Goal: Check status: Check status

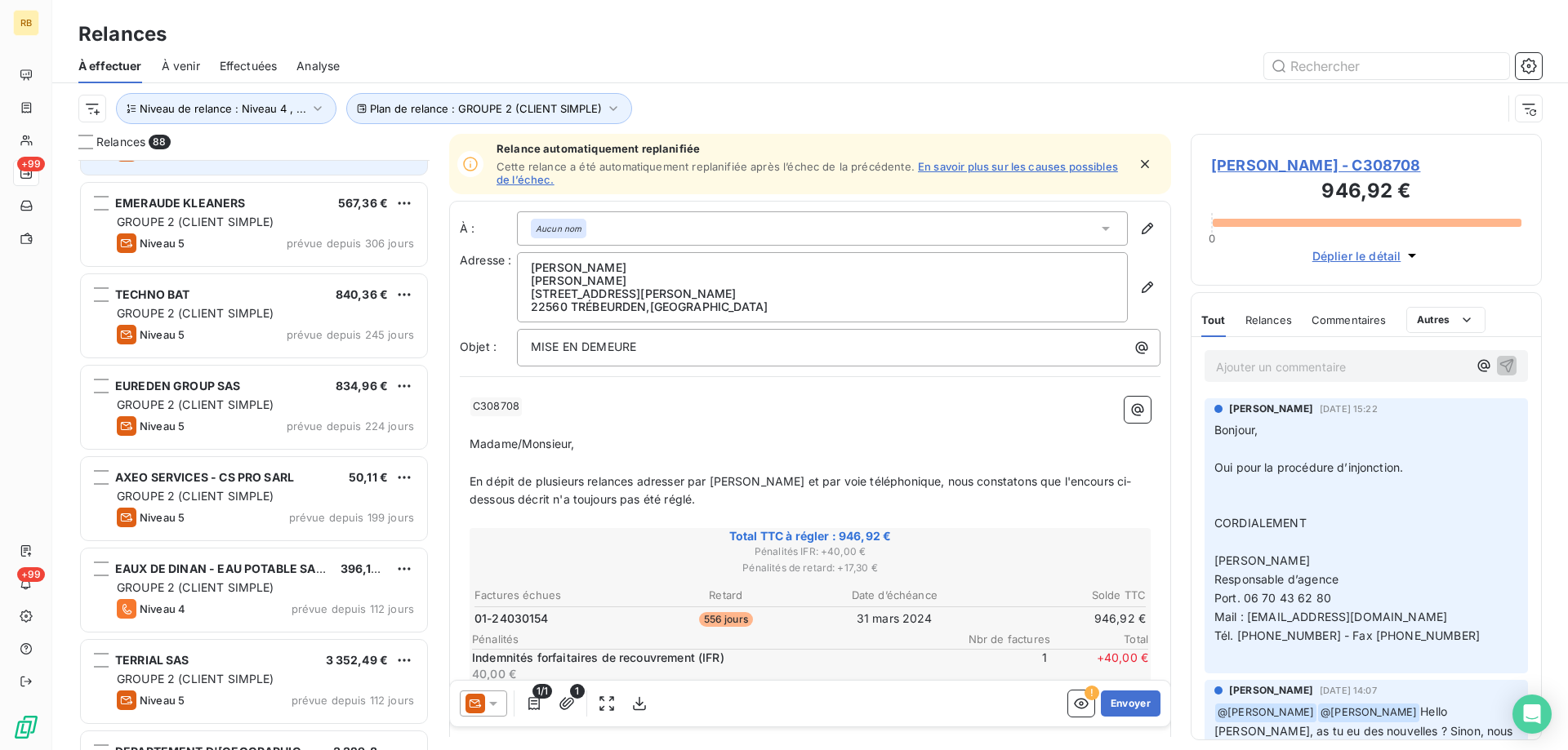
scroll to position [164, 0]
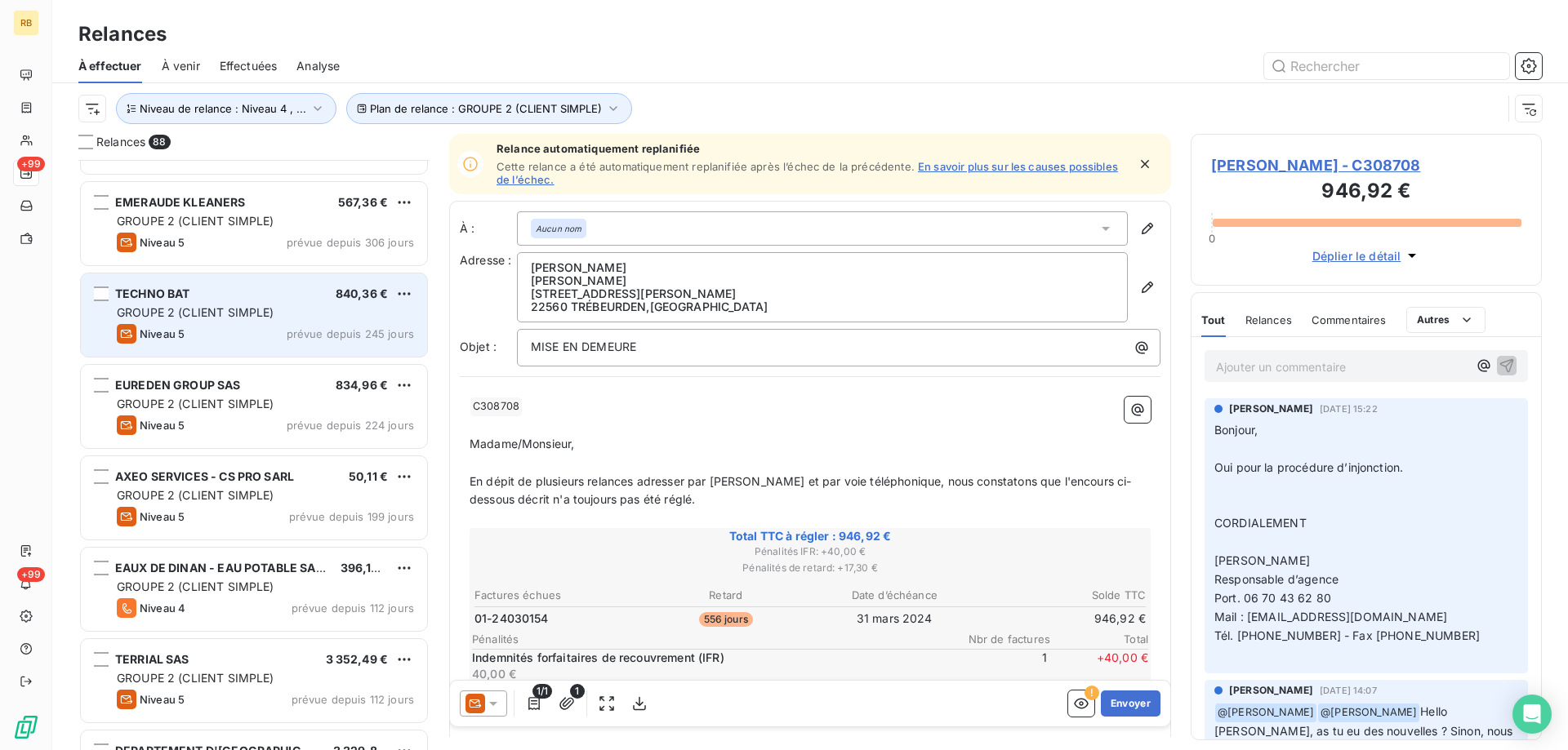
click at [270, 296] on div "TECHNO BAT 840,36 €" at bounding box center [265, 294] width 298 height 15
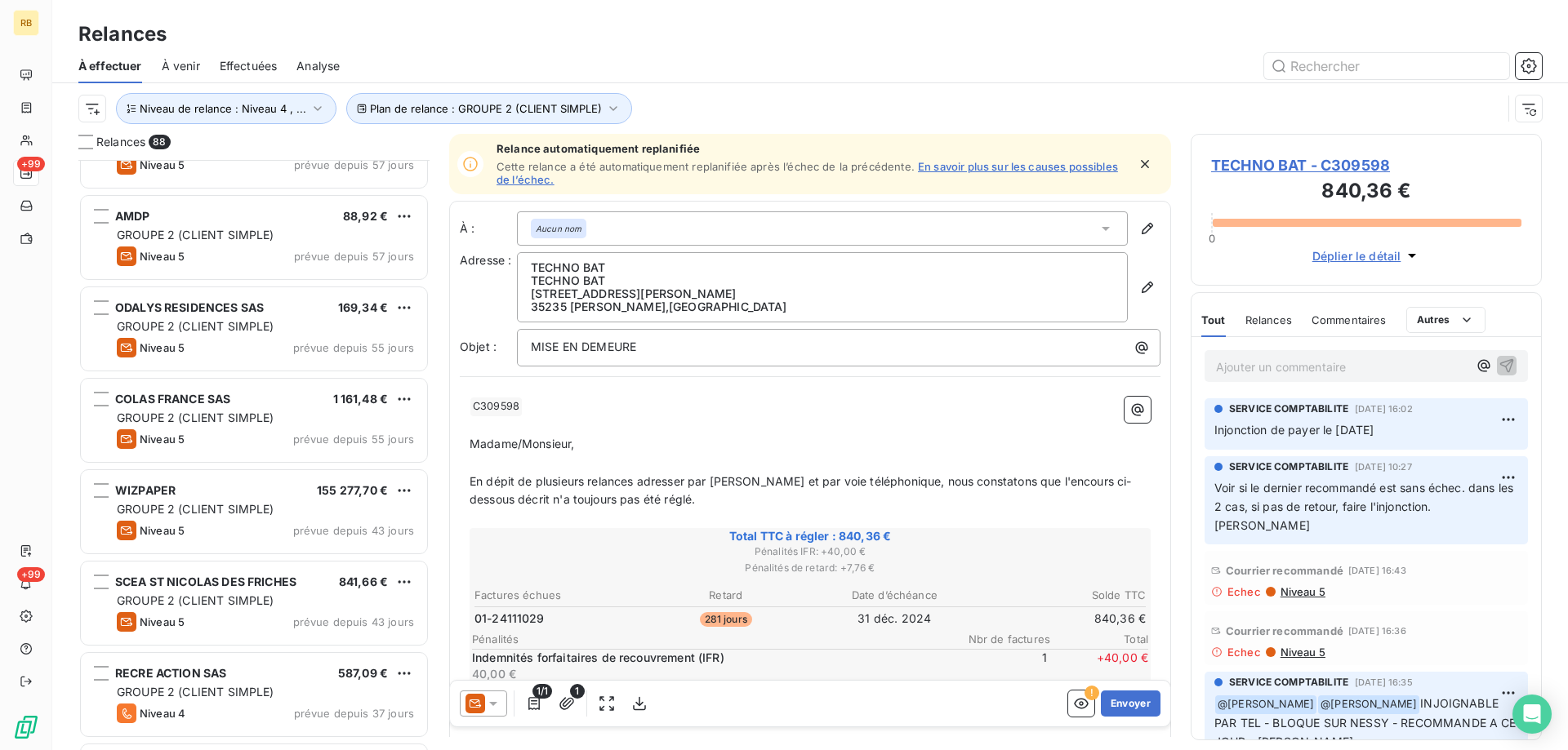
scroll to position [1797, 0]
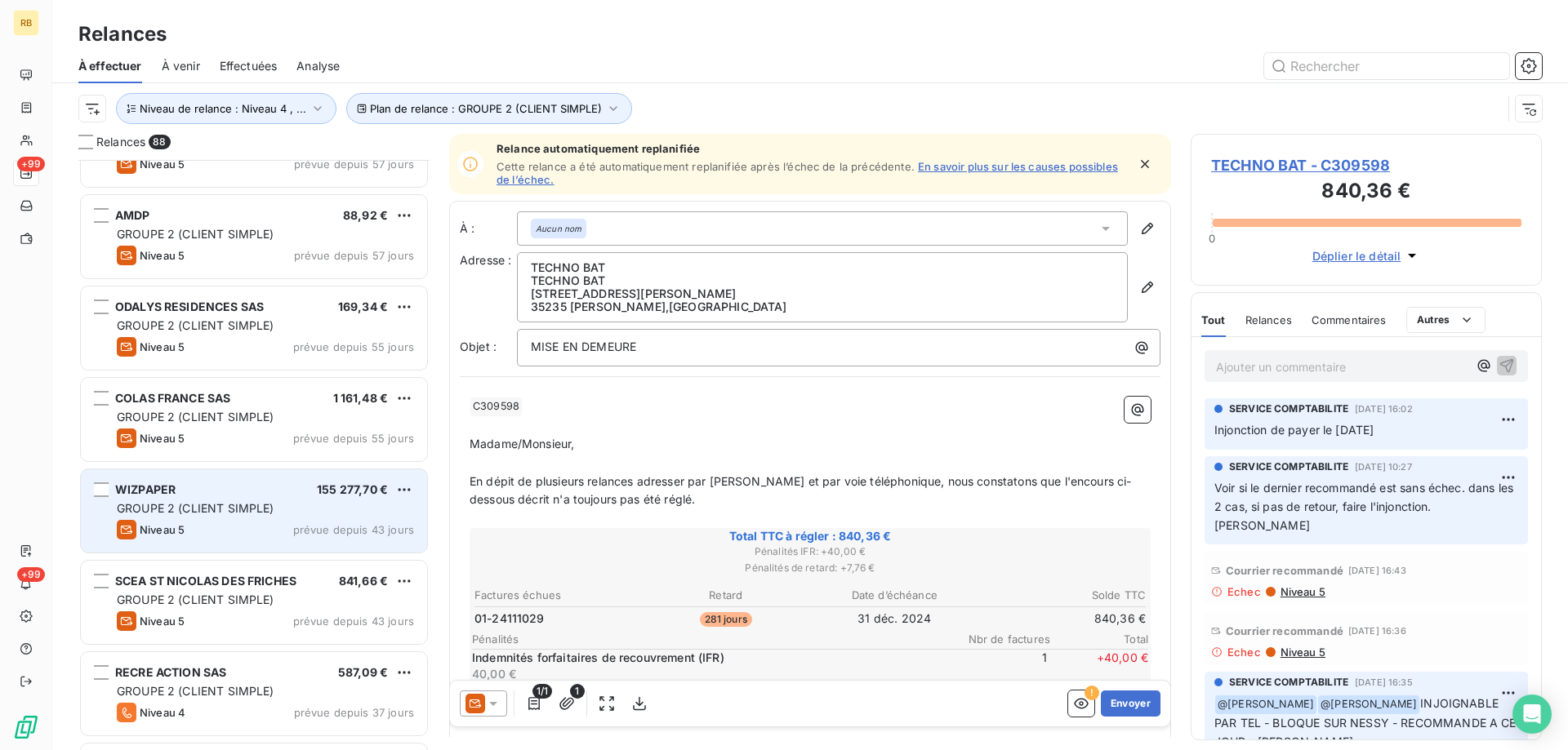
click at [249, 500] on div "WIZPAPER 155 277,70 € GROUPE 2 (CLIENT SIMPLE) Niveau 5 prévue depuis 43 jours" at bounding box center [253, 511] width 346 height 83
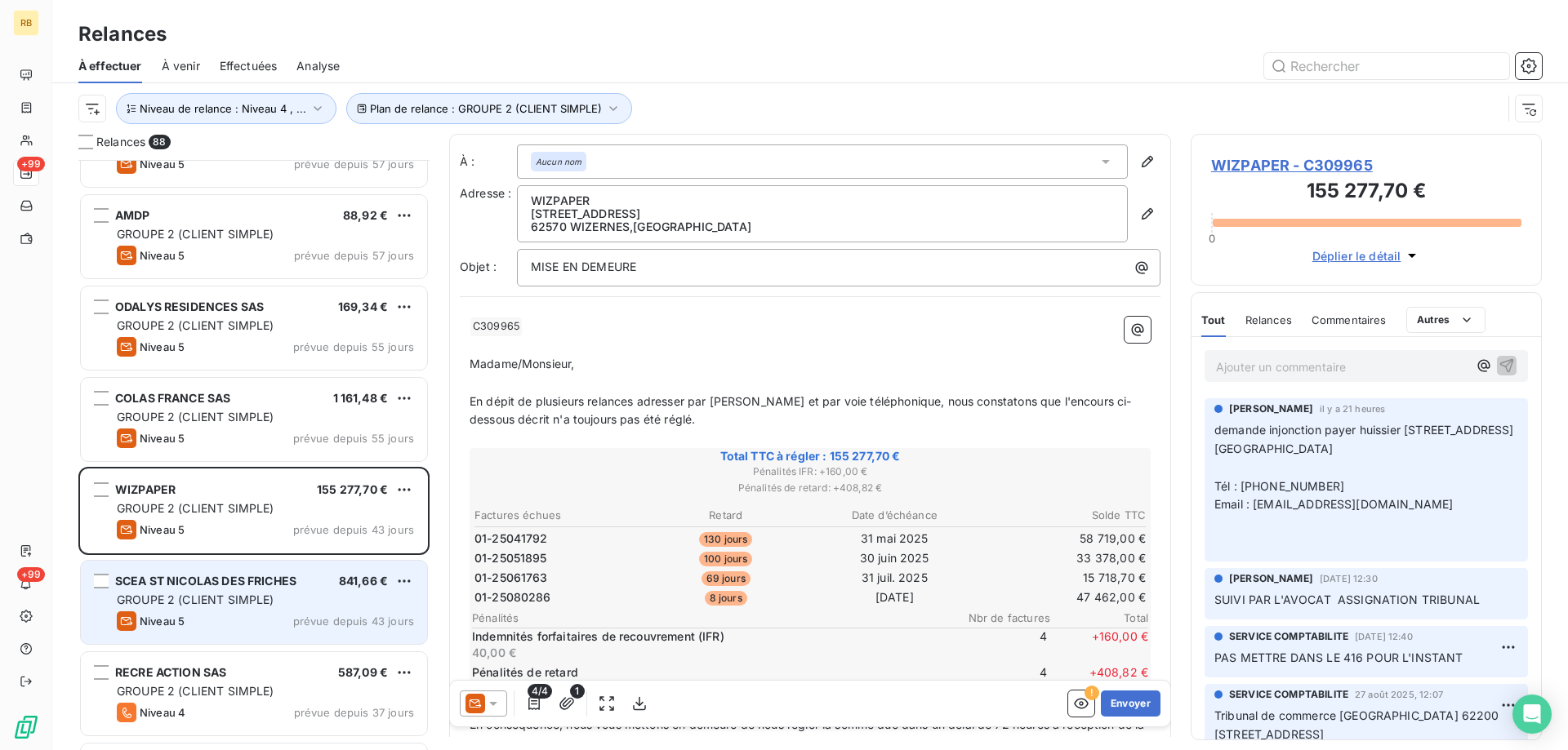
click at [289, 585] on span "SCEA ST NICOLAS DES FRICHES" at bounding box center [205, 580] width 181 height 14
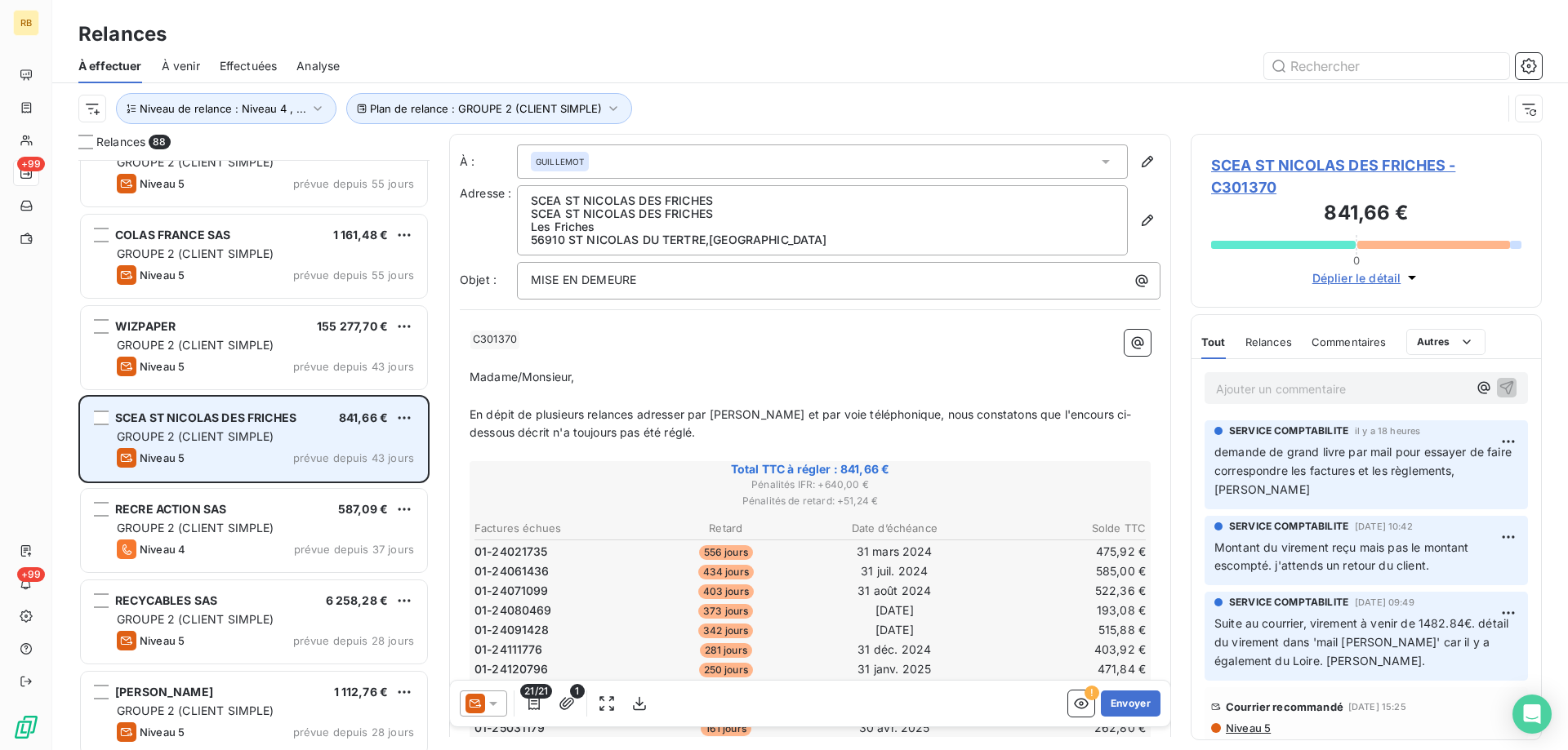
scroll to position [2041, 0]
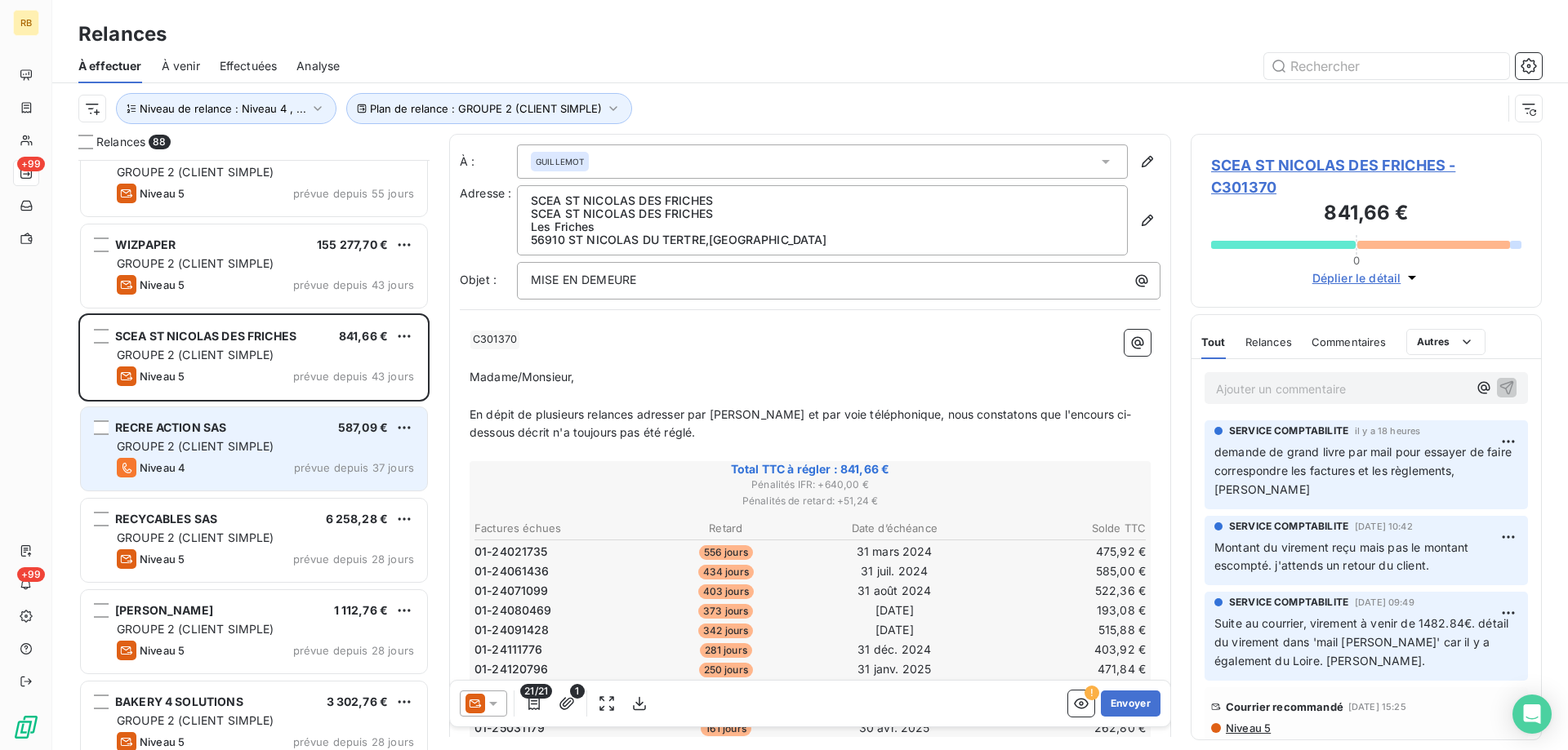
click at [229, 462] on div "Niveau 4 prévue depuis 37 jours" at bounding box center [265, 467] width 298 height 19
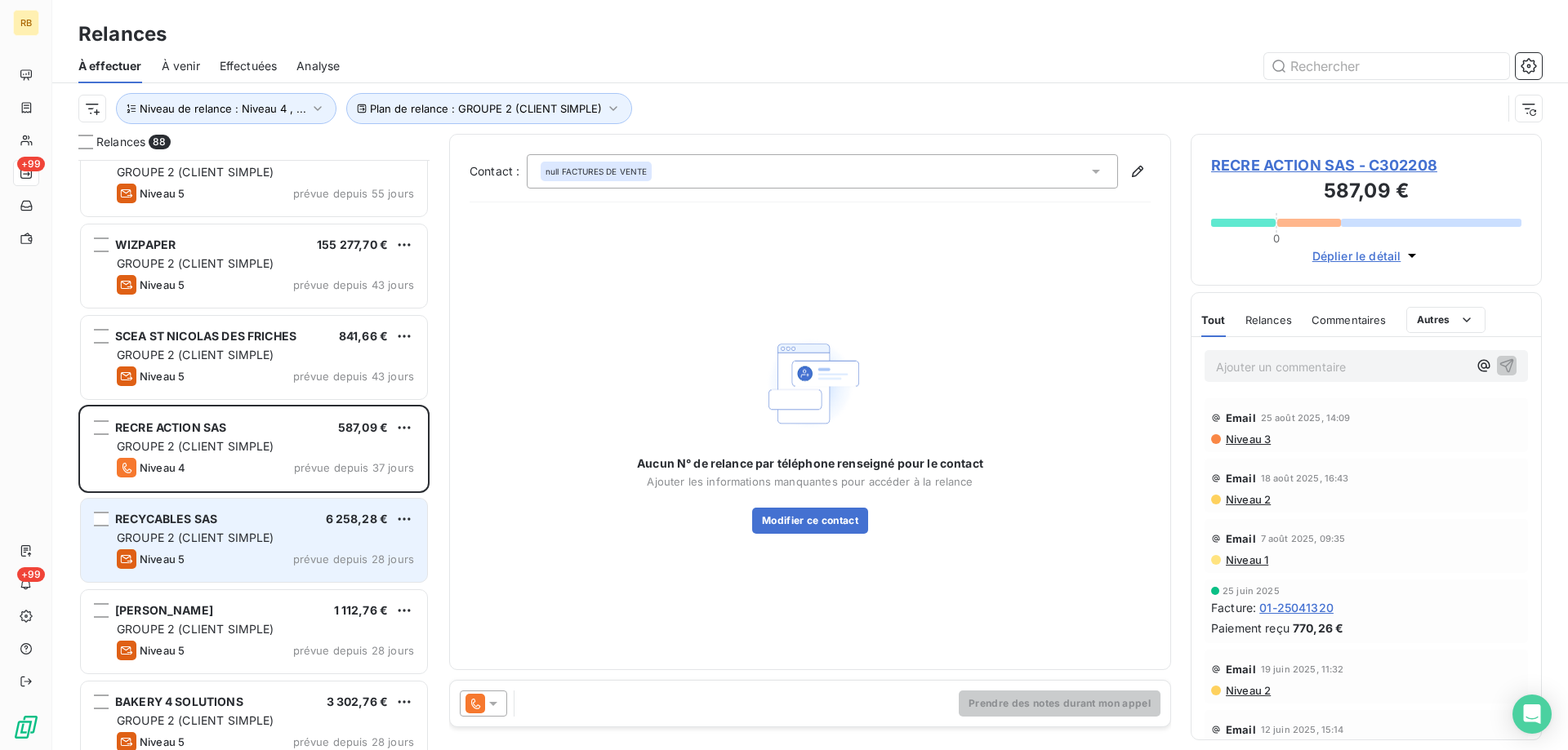
click at [253, 537] on span "GROUPE 2 (CLIENT SIMPLE)" at bounding box center [196, 537] width 158 height 14
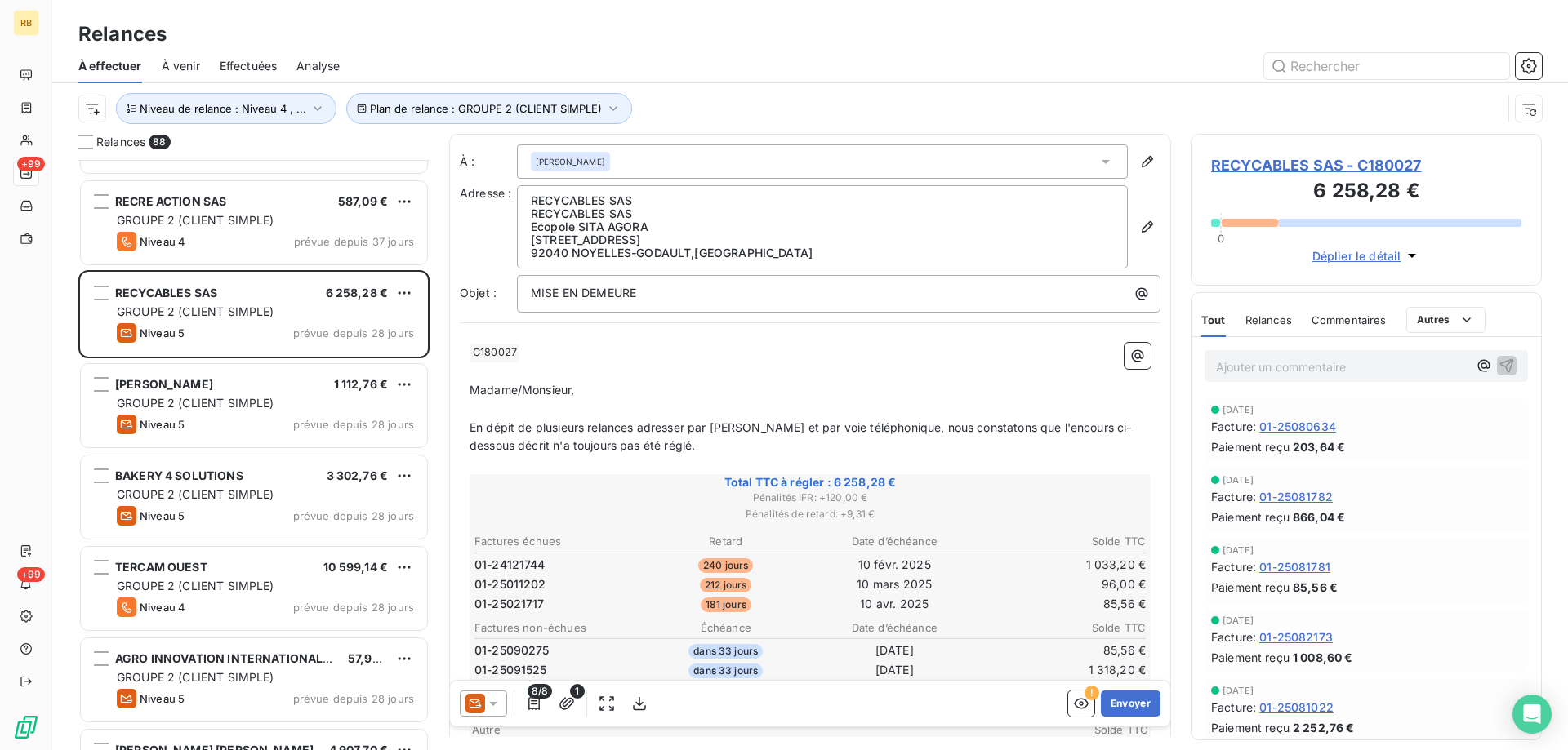
scroll to position [2286, 0]
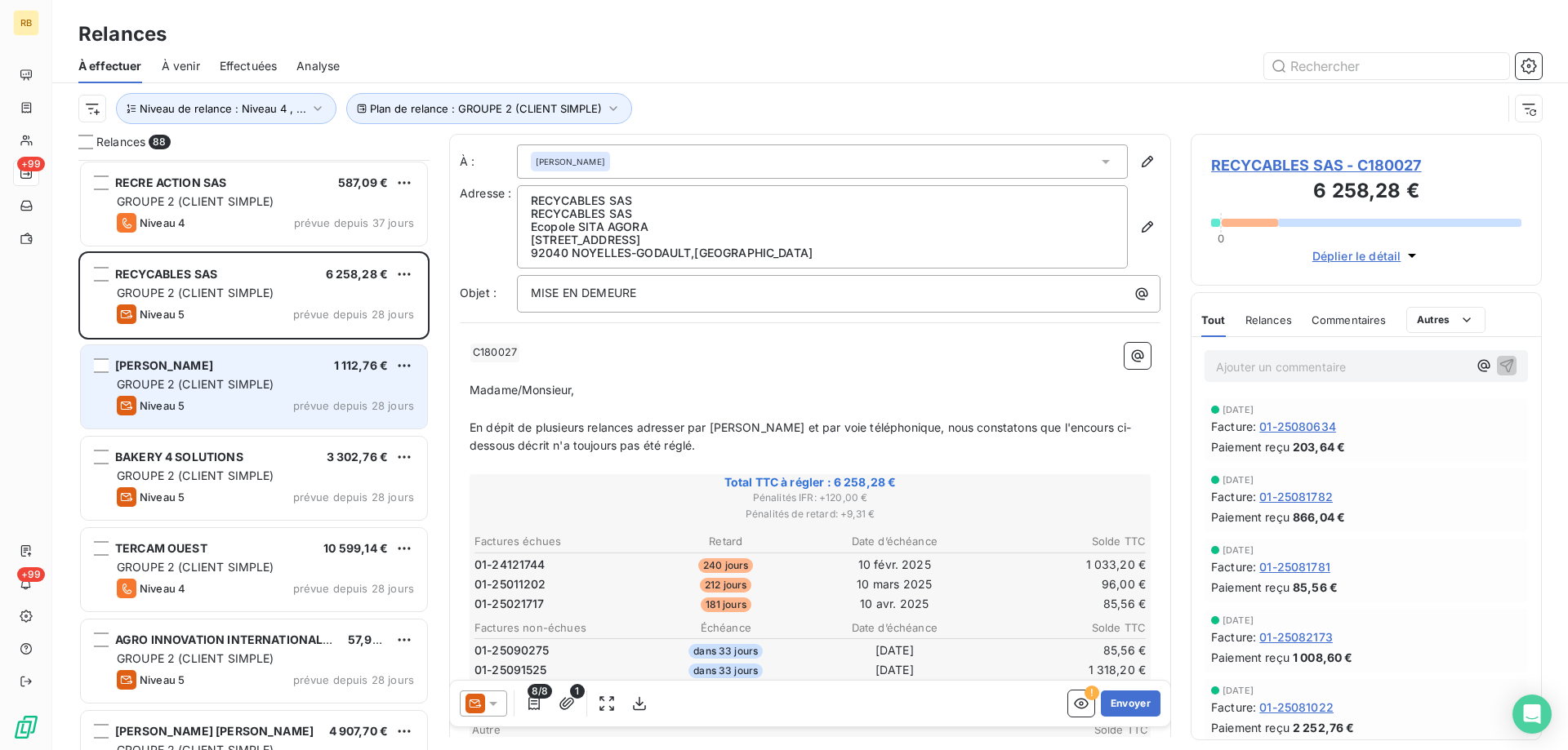
click at [283, 376] on div "GROUPE 2 (CLIENT SIMPLE)" at bounding box center [265, 385] width 298 height 17
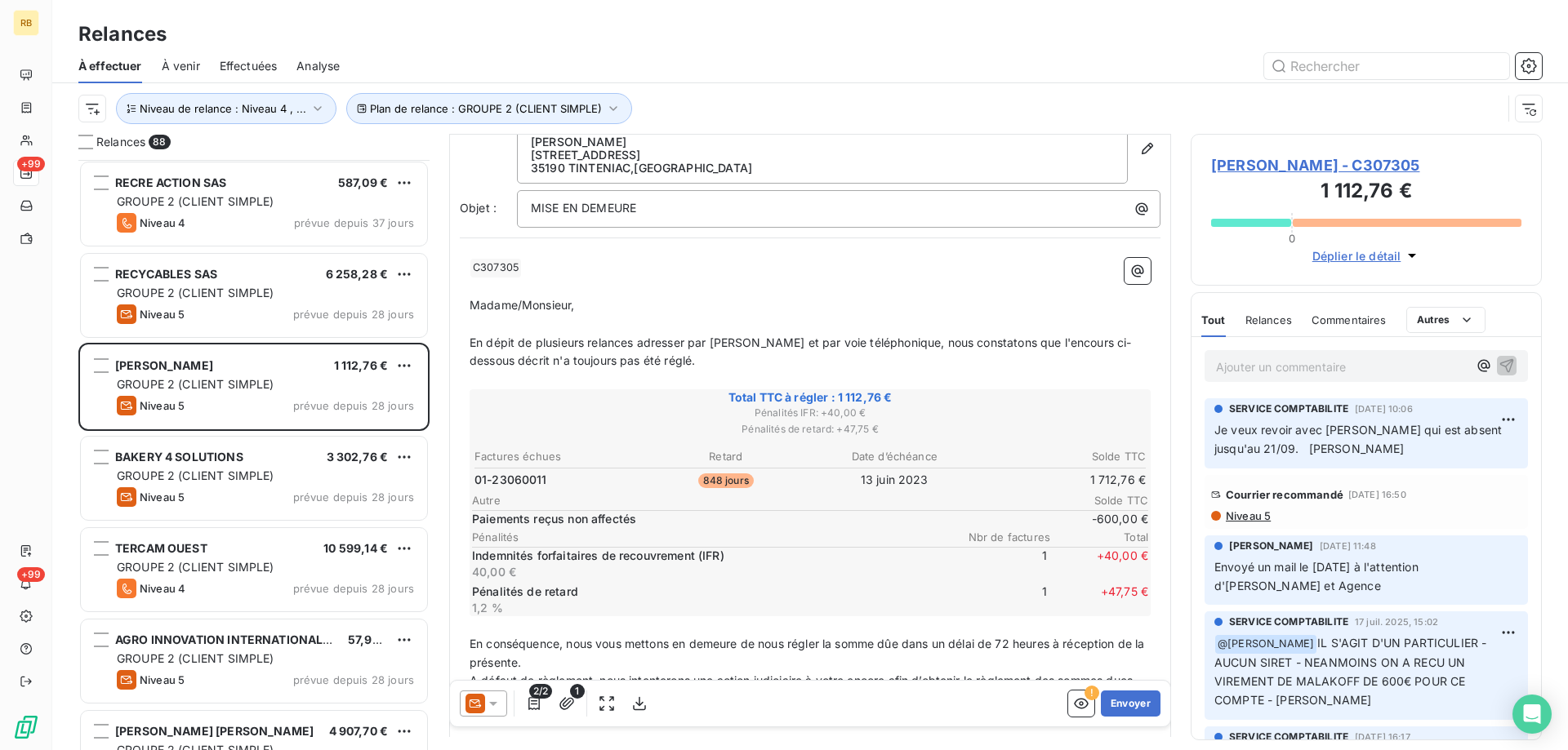
scroll to position [246, 0]
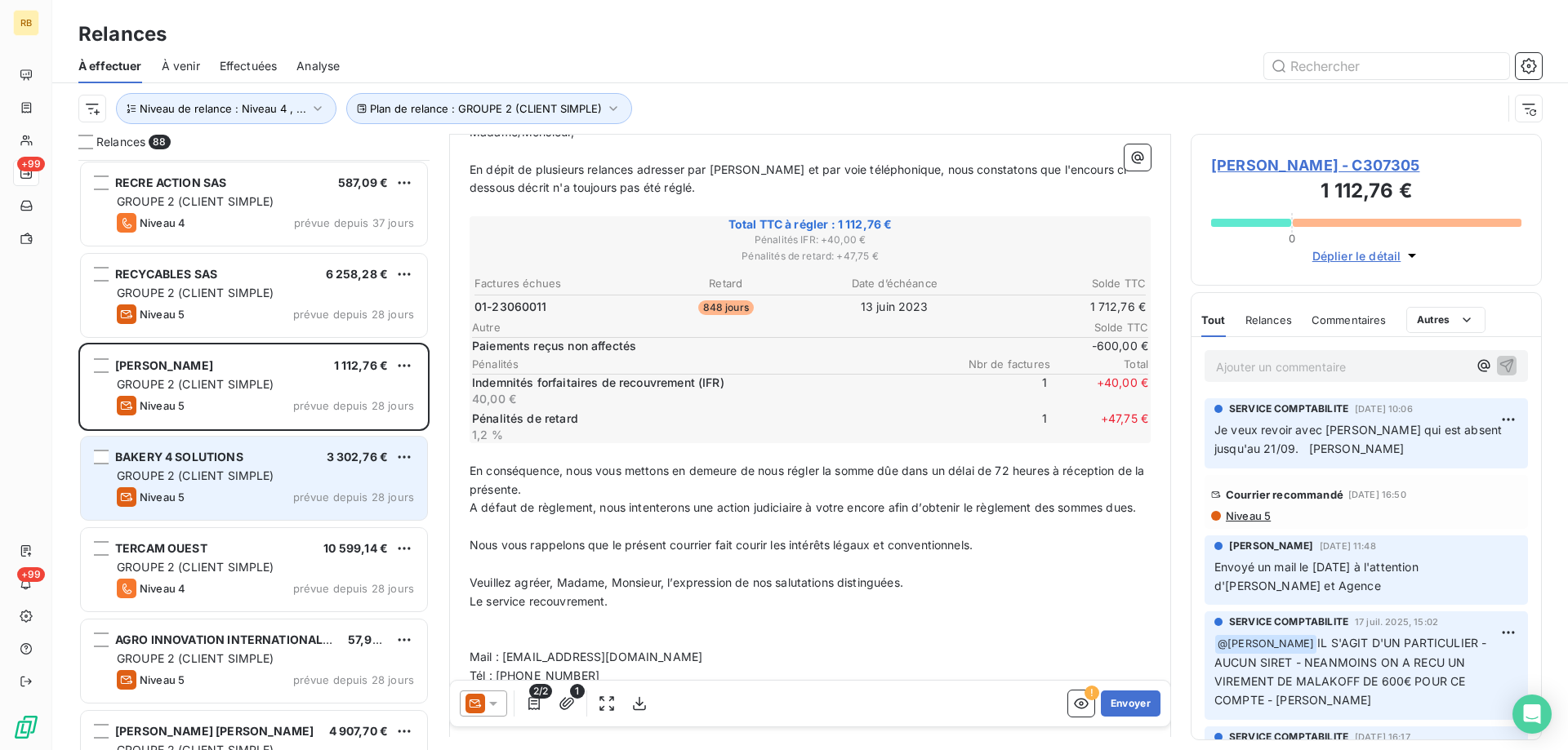
click at [222, 493] on div "Niveau 5 prévue depuis 28 jours" at bounding box center [265, 497] width 298 height 19
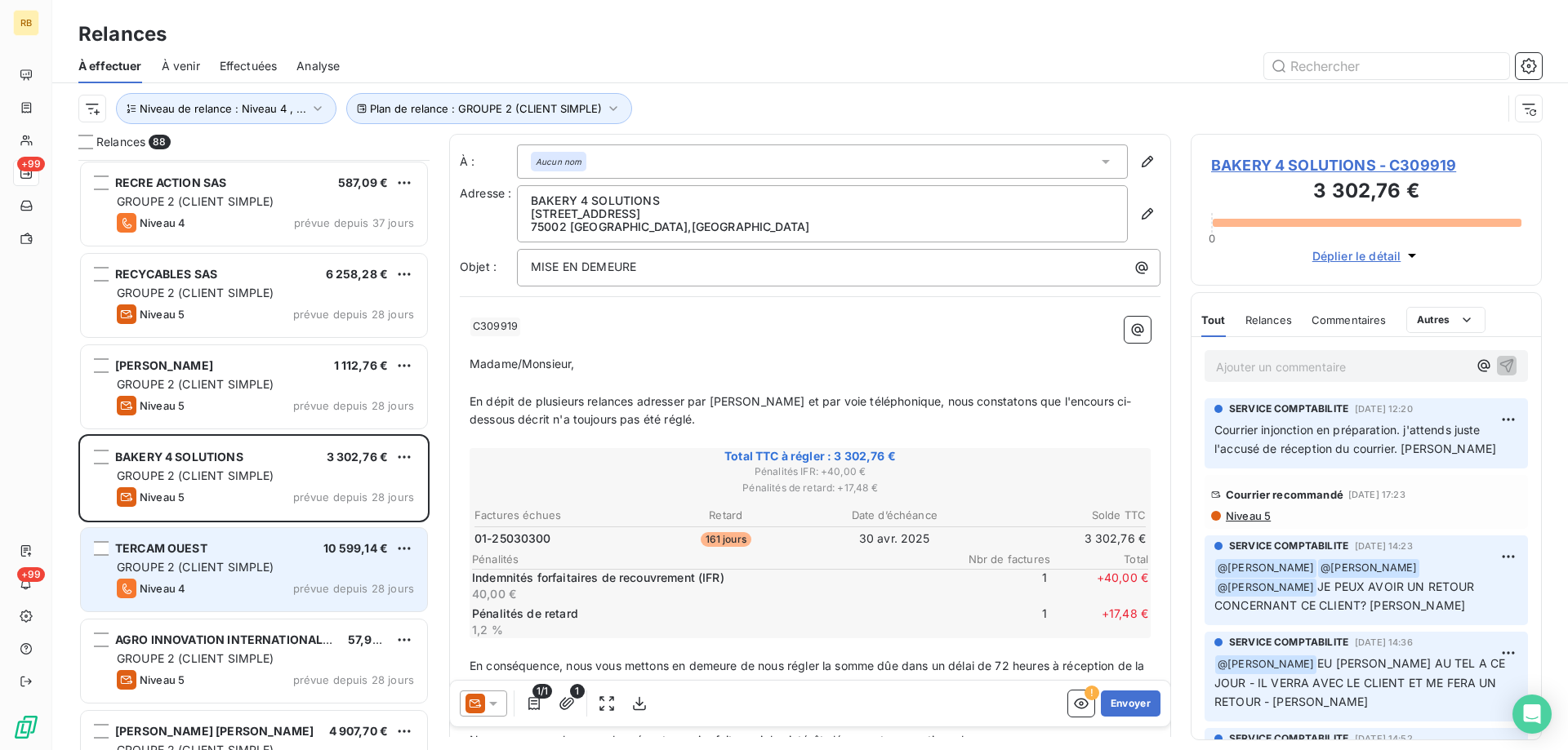
click at [220, 545] on div "TERCAM OUEST 10 599,14 €" at bounding box center [265, 549] width 298 height 15
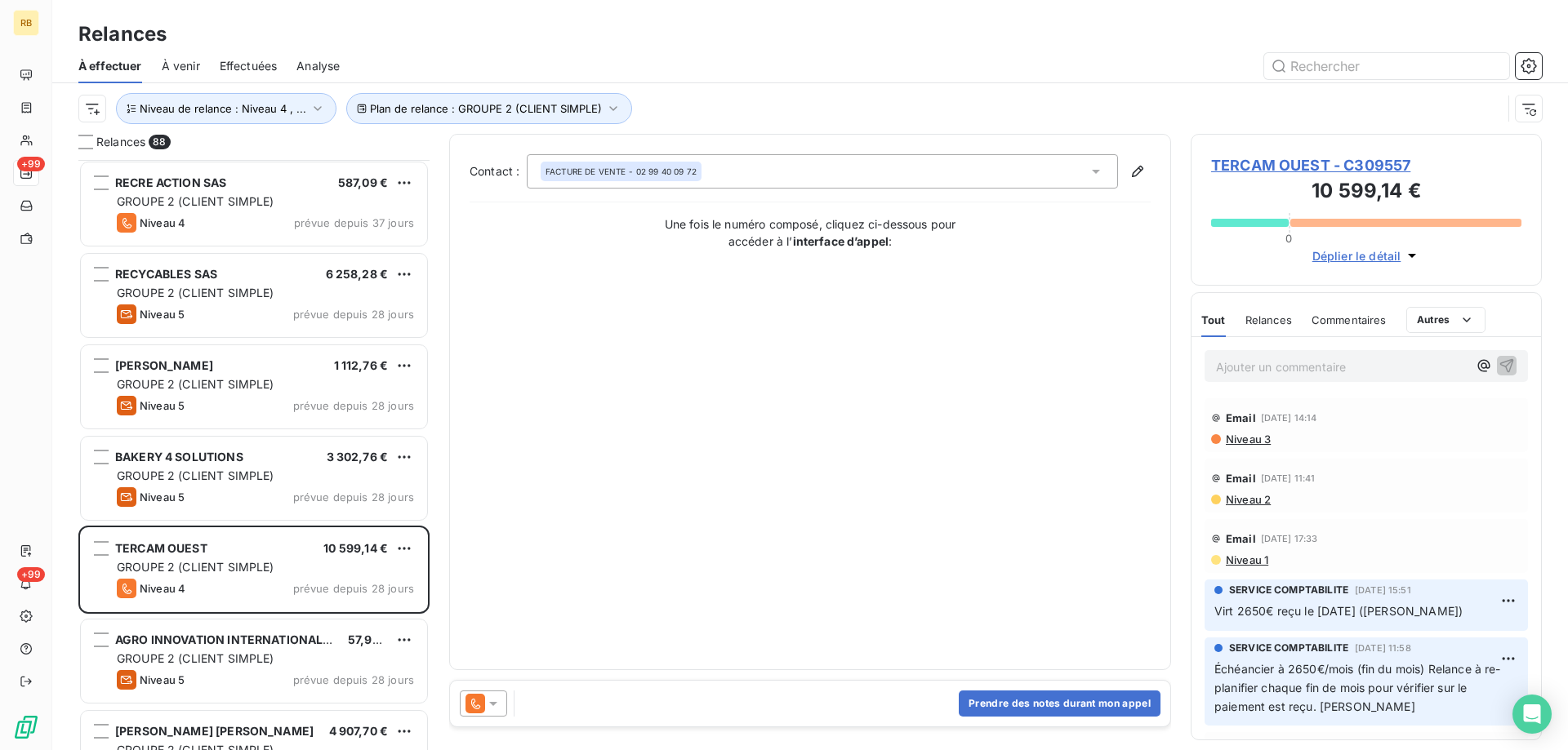
click at [1328, 263] on span "Déplier le détail" at bounding box center [1357, 256] width 89 height 17
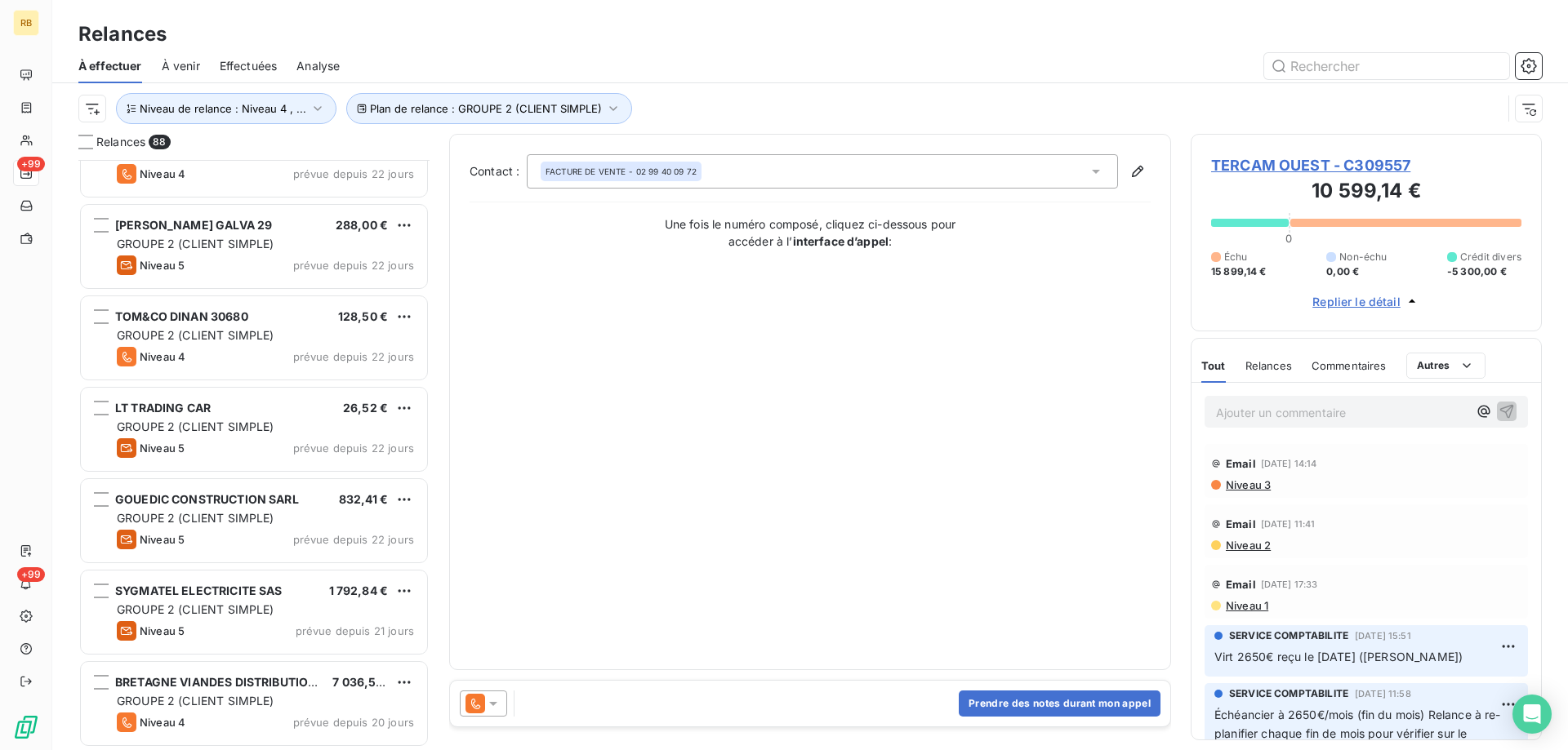
scroll to position [3348, 0]
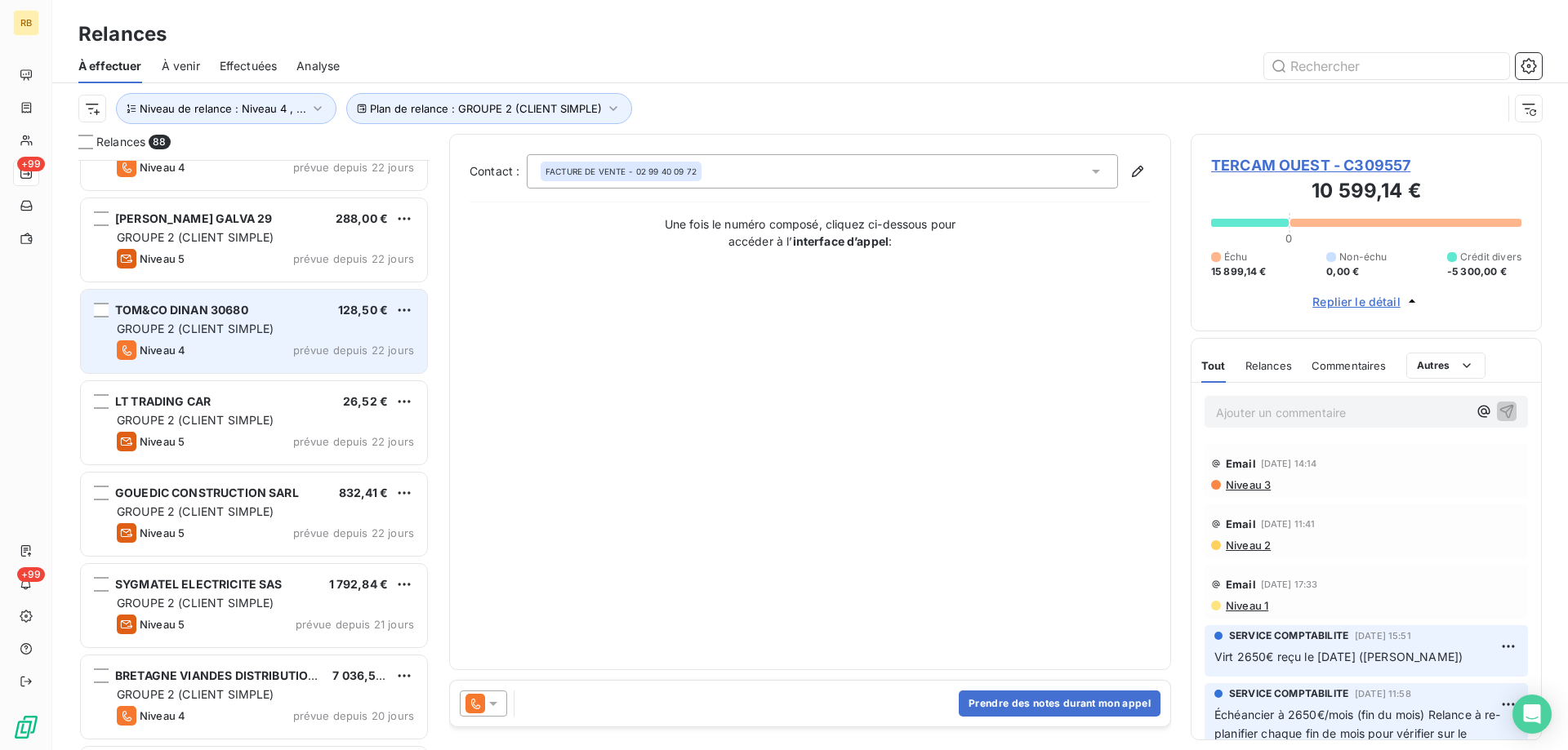
click at [195, 330] on span "GROUPE 2 (CLIENT SIMPLE)" at bounding box center [196, 328] width 158 height 14
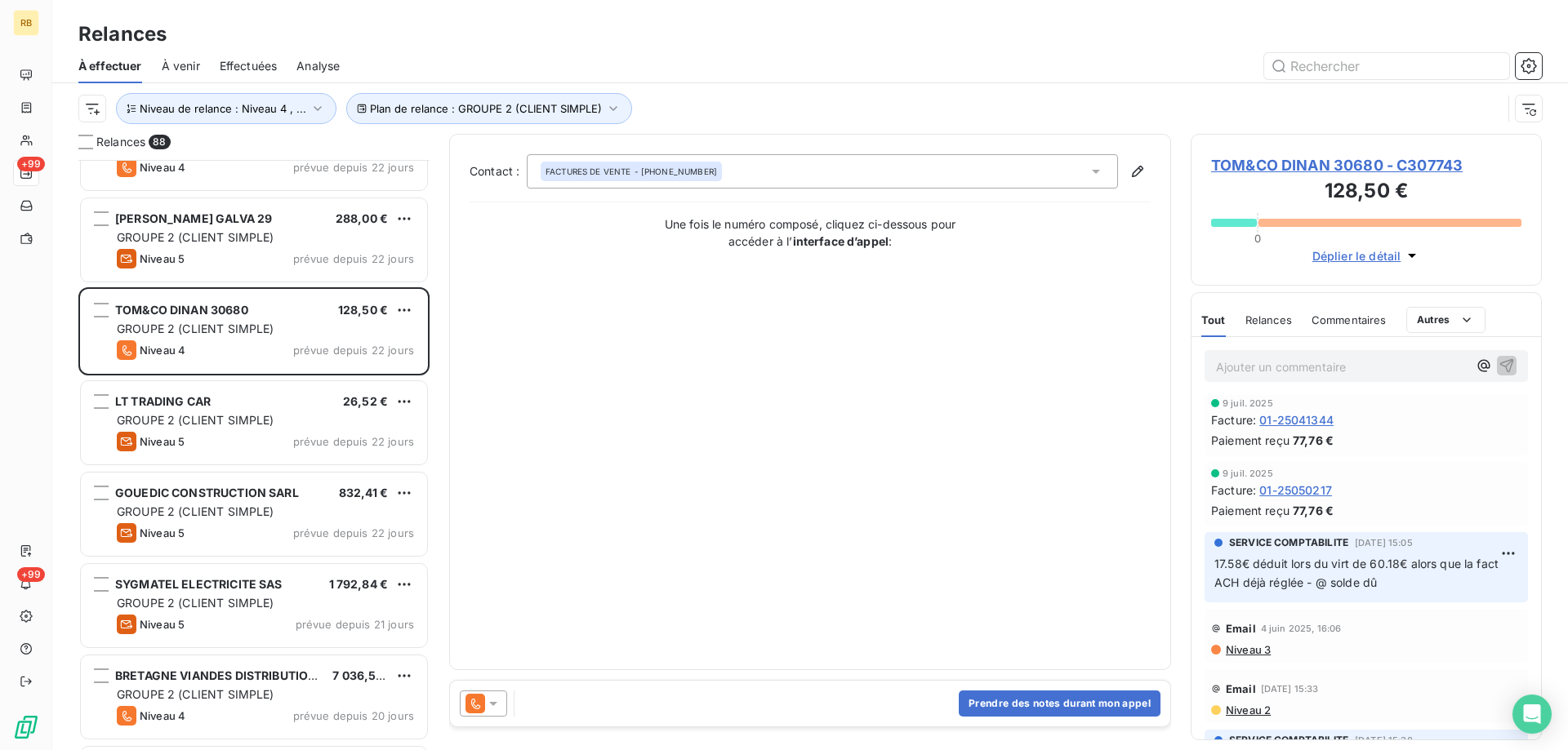
scroll to position [653, 0]
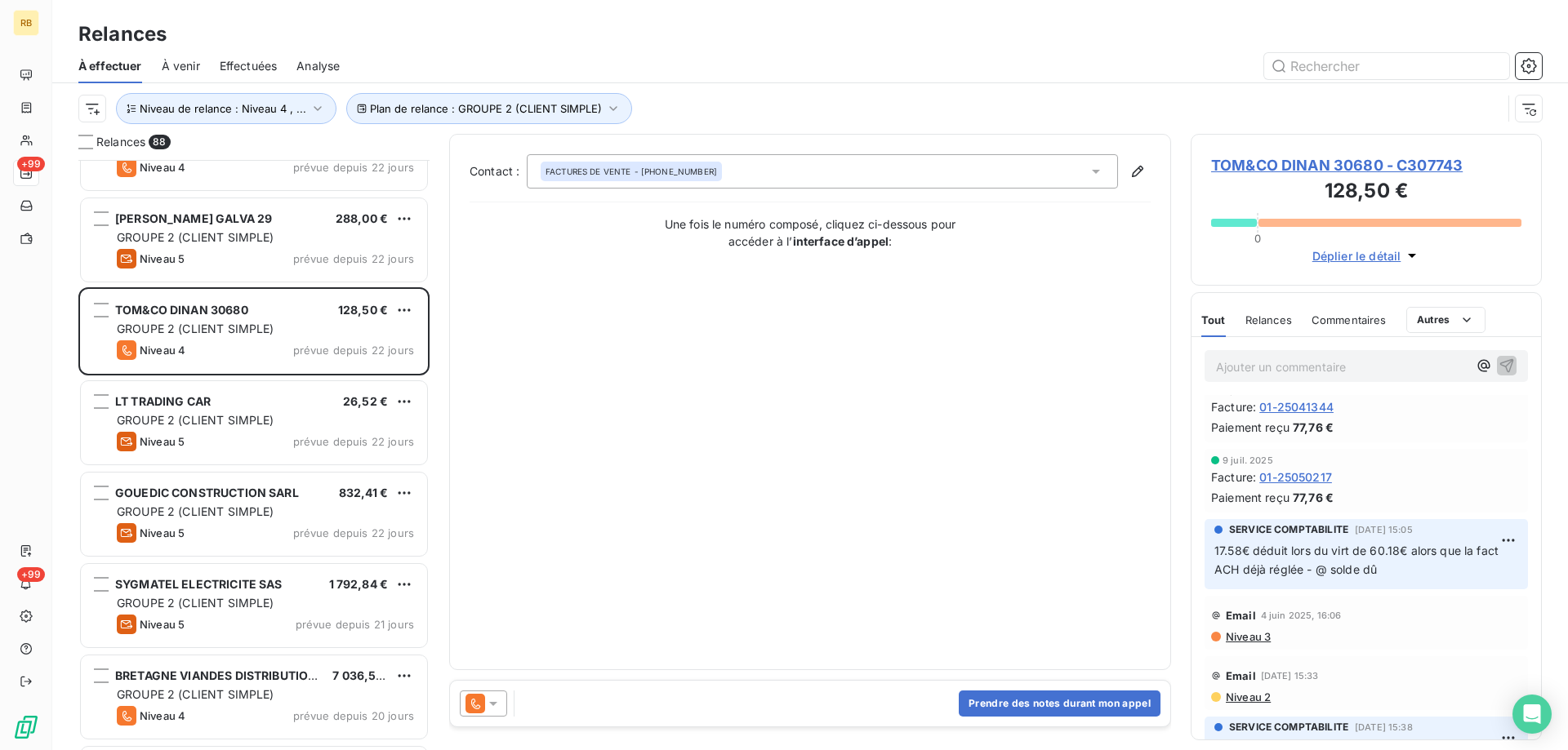
click at [1326, 261] on span "Déplier le détail" at bounding box center [1357, 256] width 89 height 17
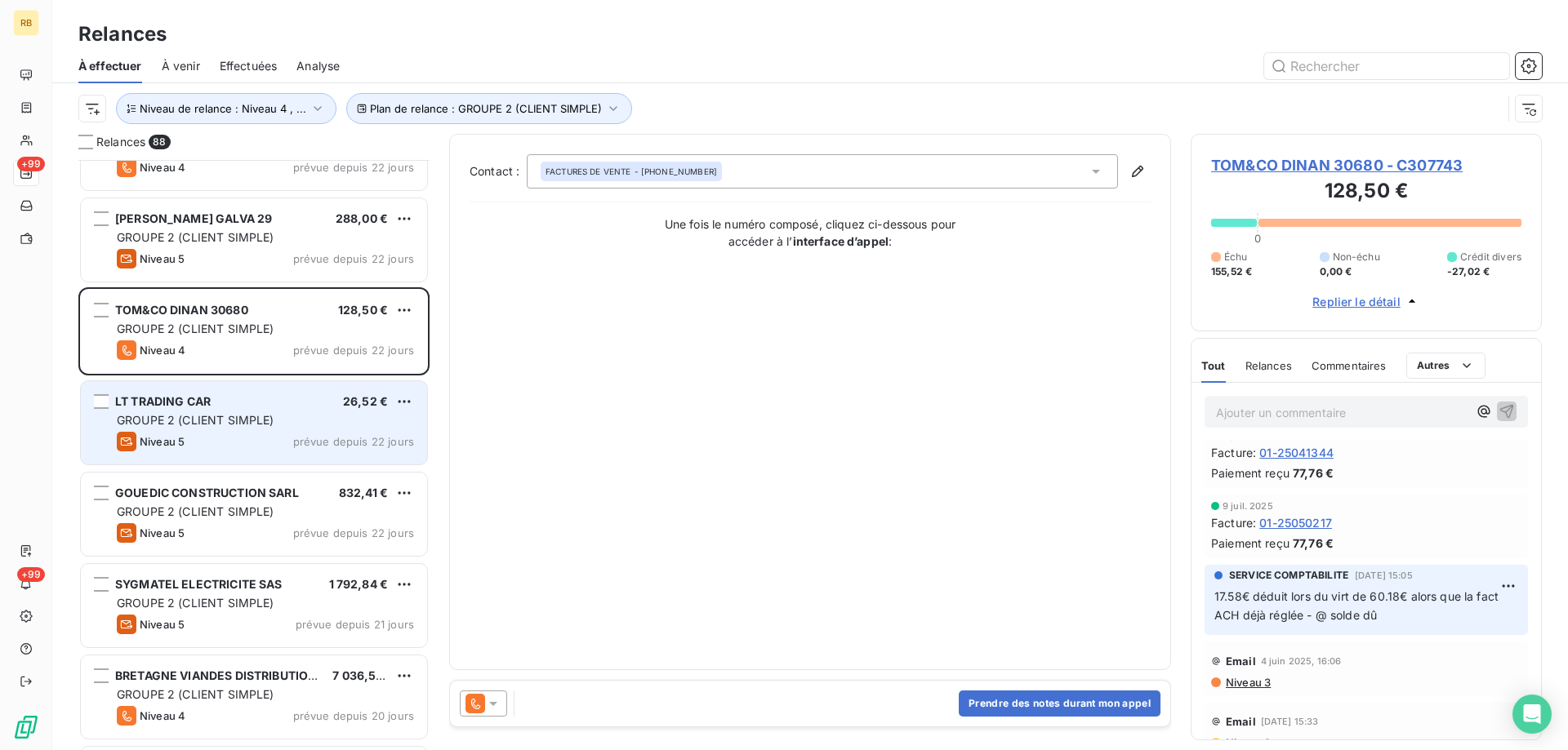
click at [199, 439] on div "Niveau 5 prévue depuis 22 jours" at bounding box center [265, 441] width 298 height 19
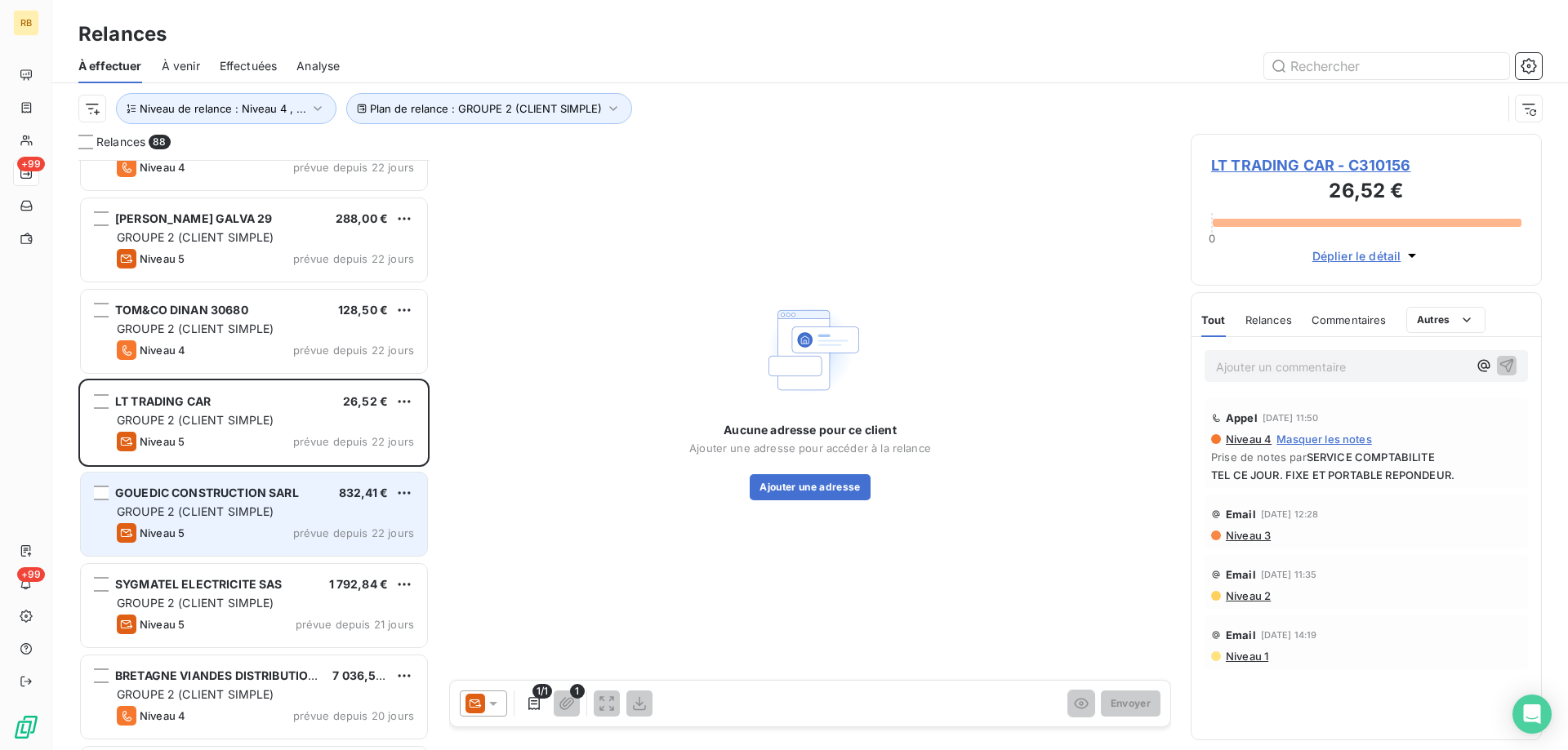
click at [230, 517] on span "GROUPE 2 (CLIENT SIMPLE)" at bounding box center [196, 511] width 158 height 14
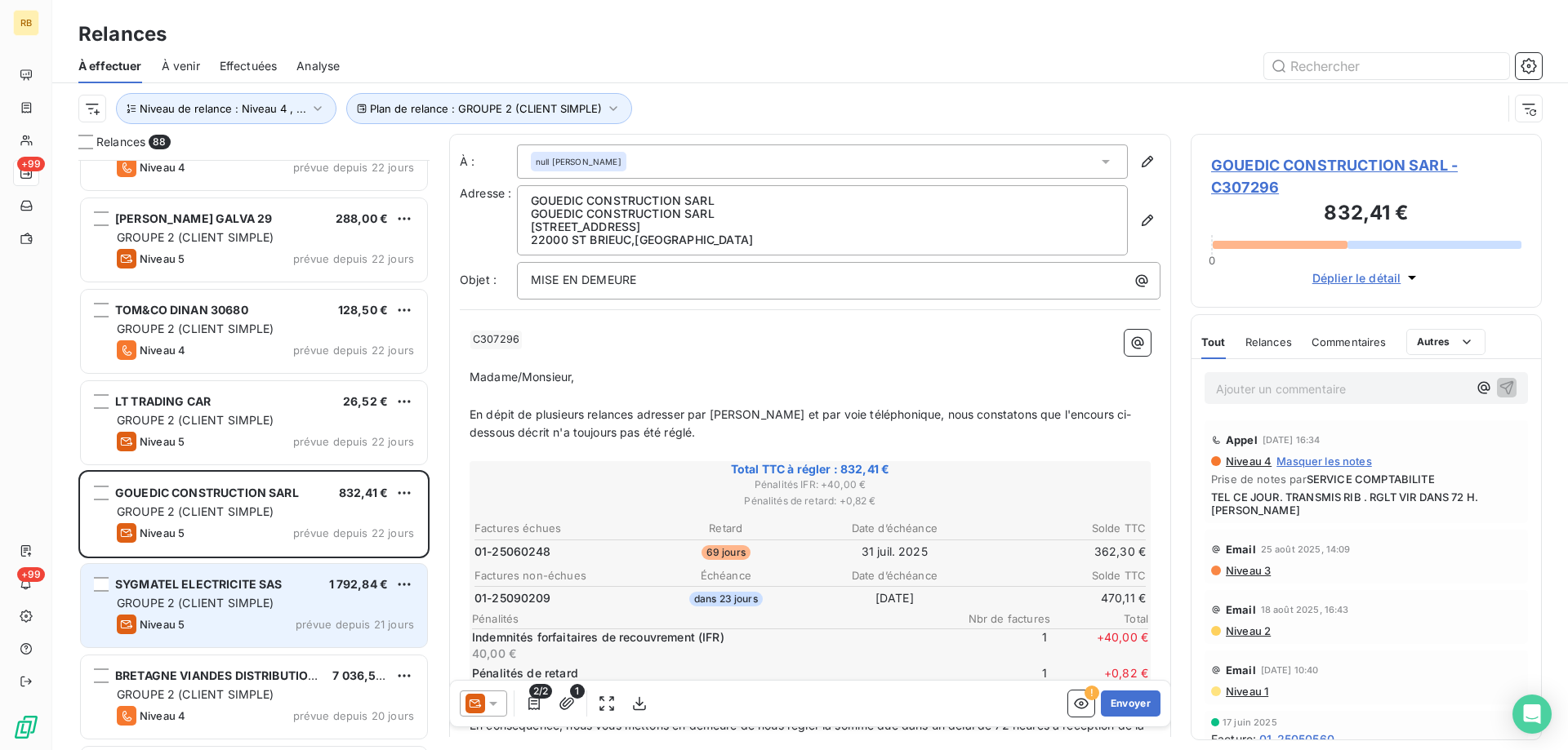
click at [229, 612] on div "SYGMATEL ELECTRICITE SAS 1 792,84 € GROUPE 2 (CLIENT SIMPLE) Niveau 5 prévue de…" at bounding box center [253, 605] width 346 height 83
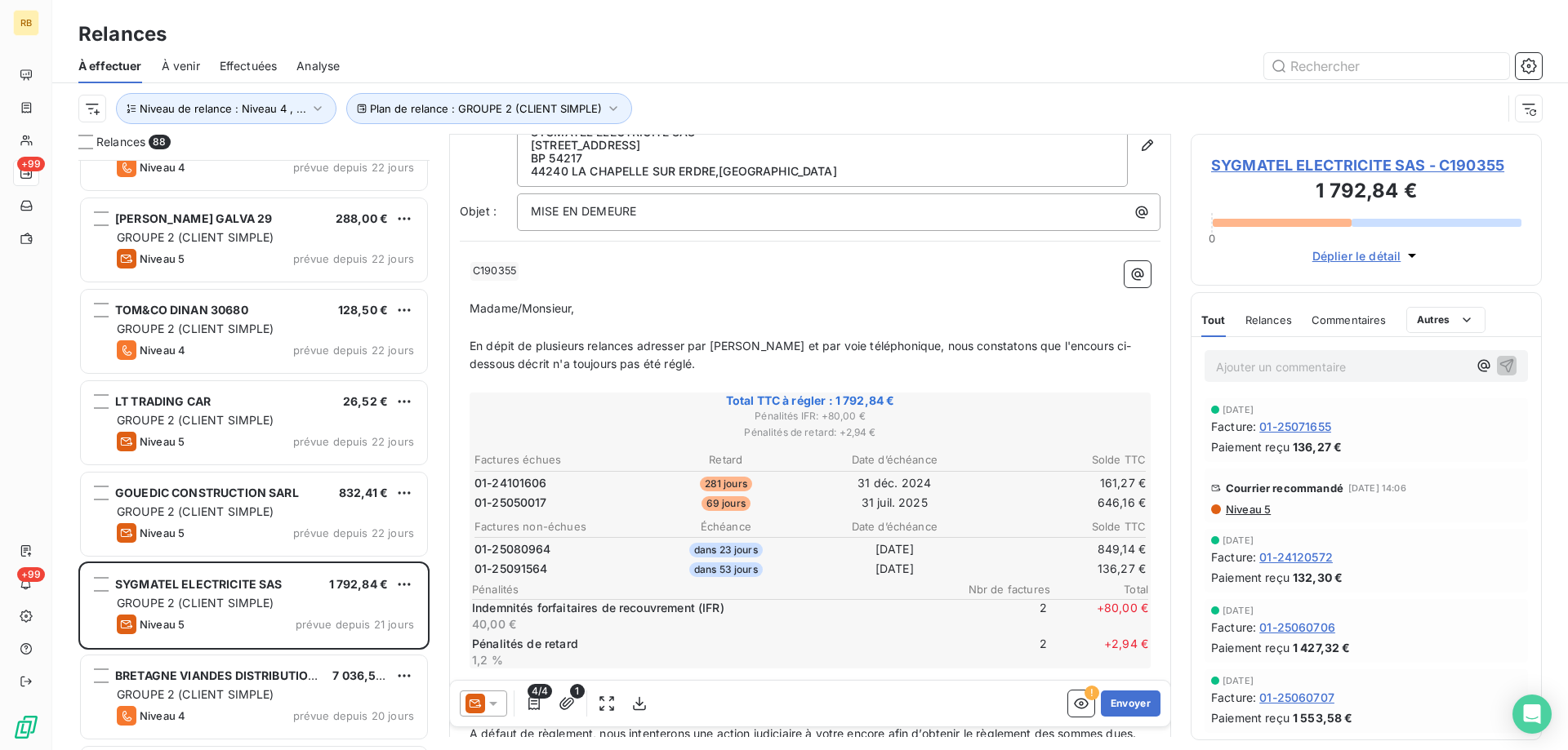
scroll to position [3592, 0]
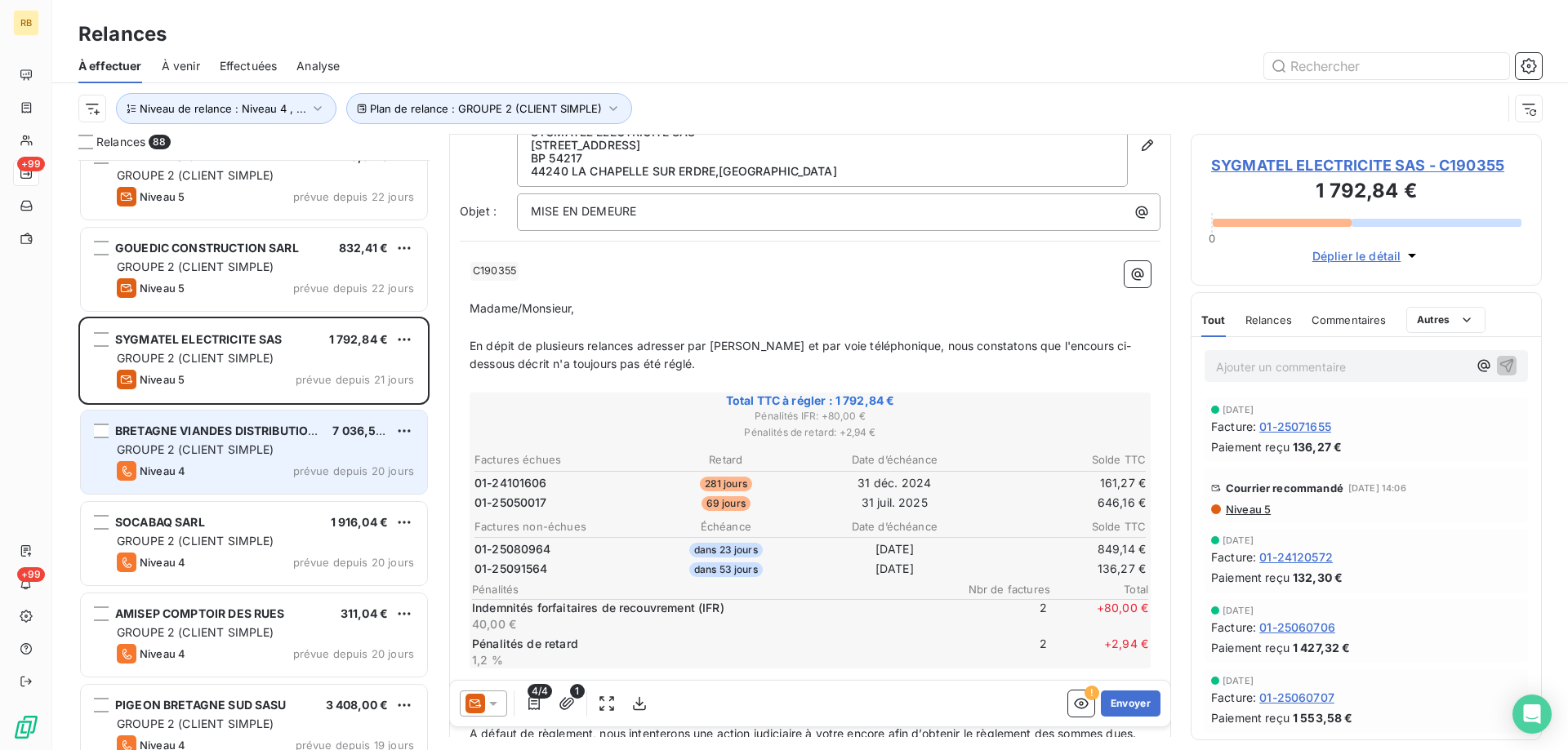
click at [292, 435] on span "BRETAGNE VIANDES DISTRIBUTION SAS" at bounding box center [229, 430] width 228 height 14
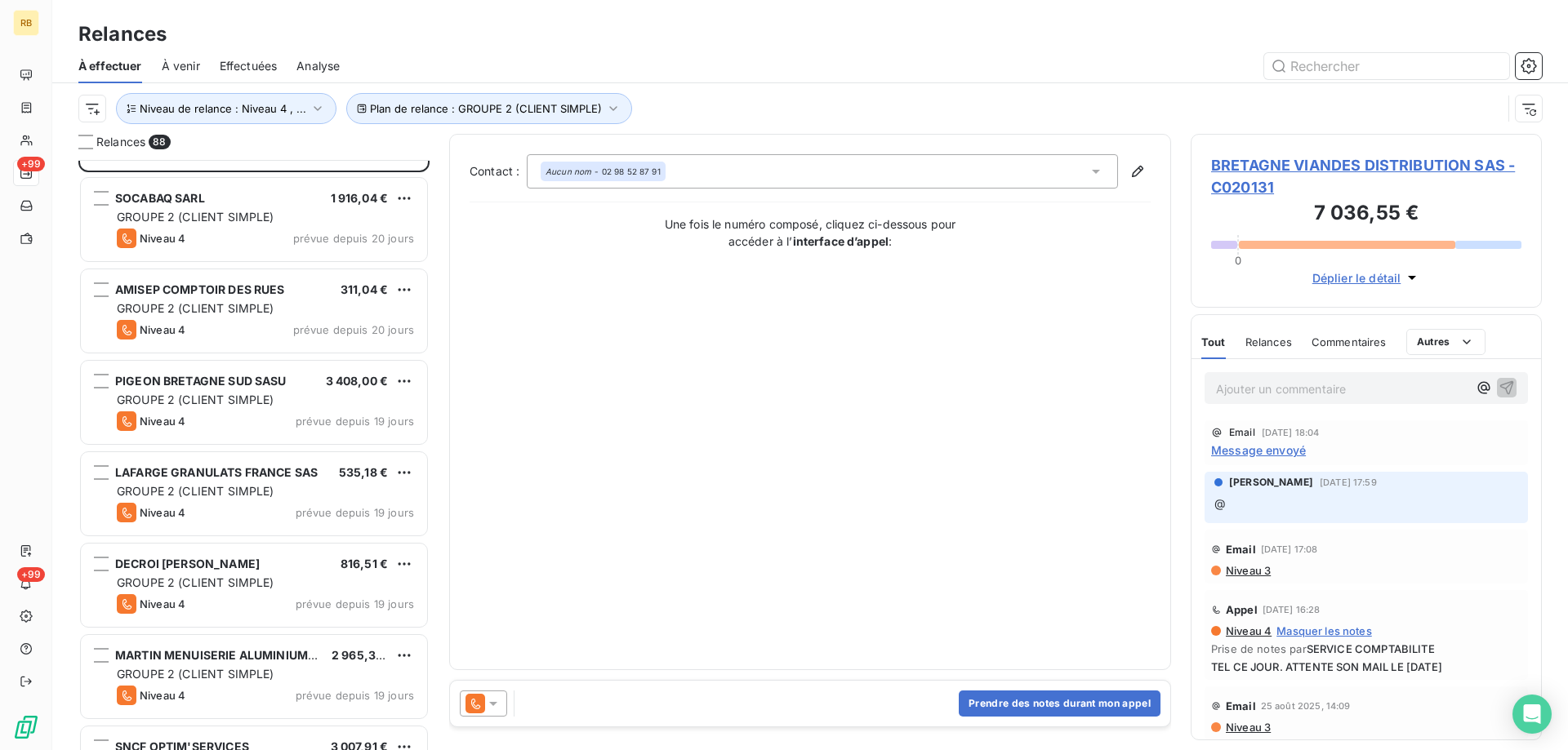
scroll to position [3920, 0]
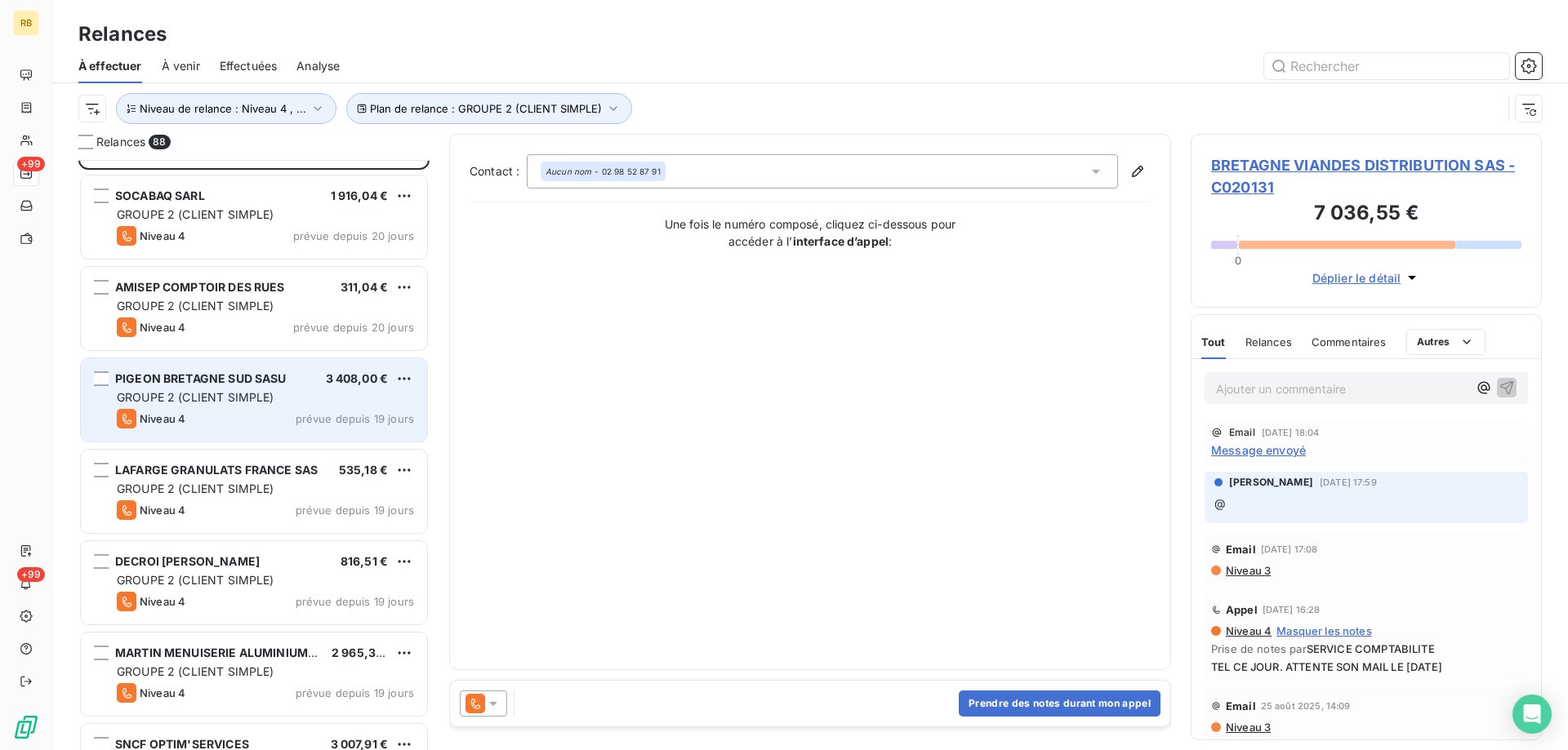
click at [236, 399] on span "GROUPE 2 (CLIENT SIMPLE)" at bounding box center [196, 397] width 158 height 14
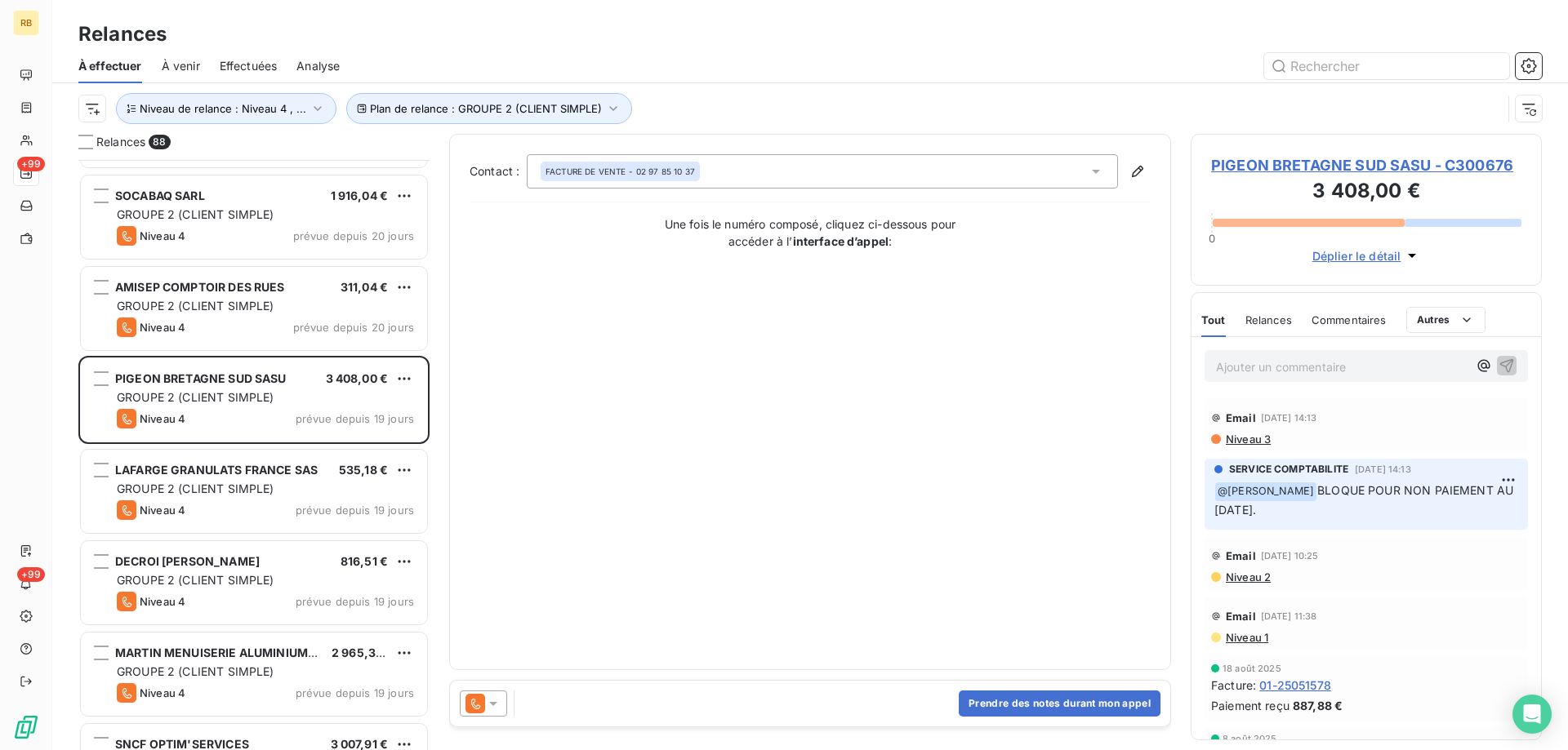
click at [1363, 259] on span "Déplier le détail" at bounding box center [1357, 256] width 89 height 17
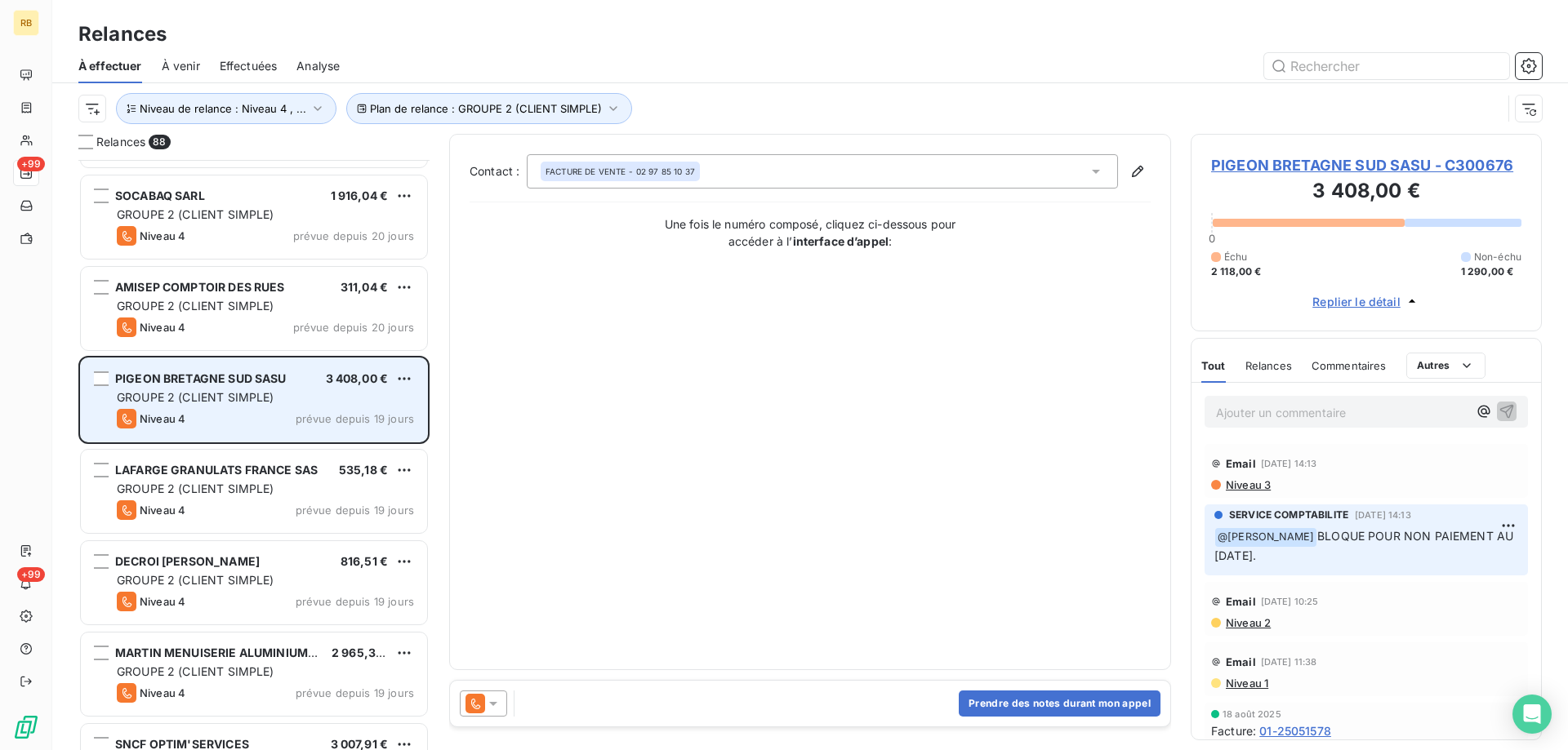
click at [246, 372] on span "PIGEON BRETAGNE SUD SASU" at bounding box center [200, 378] width 172 height 14
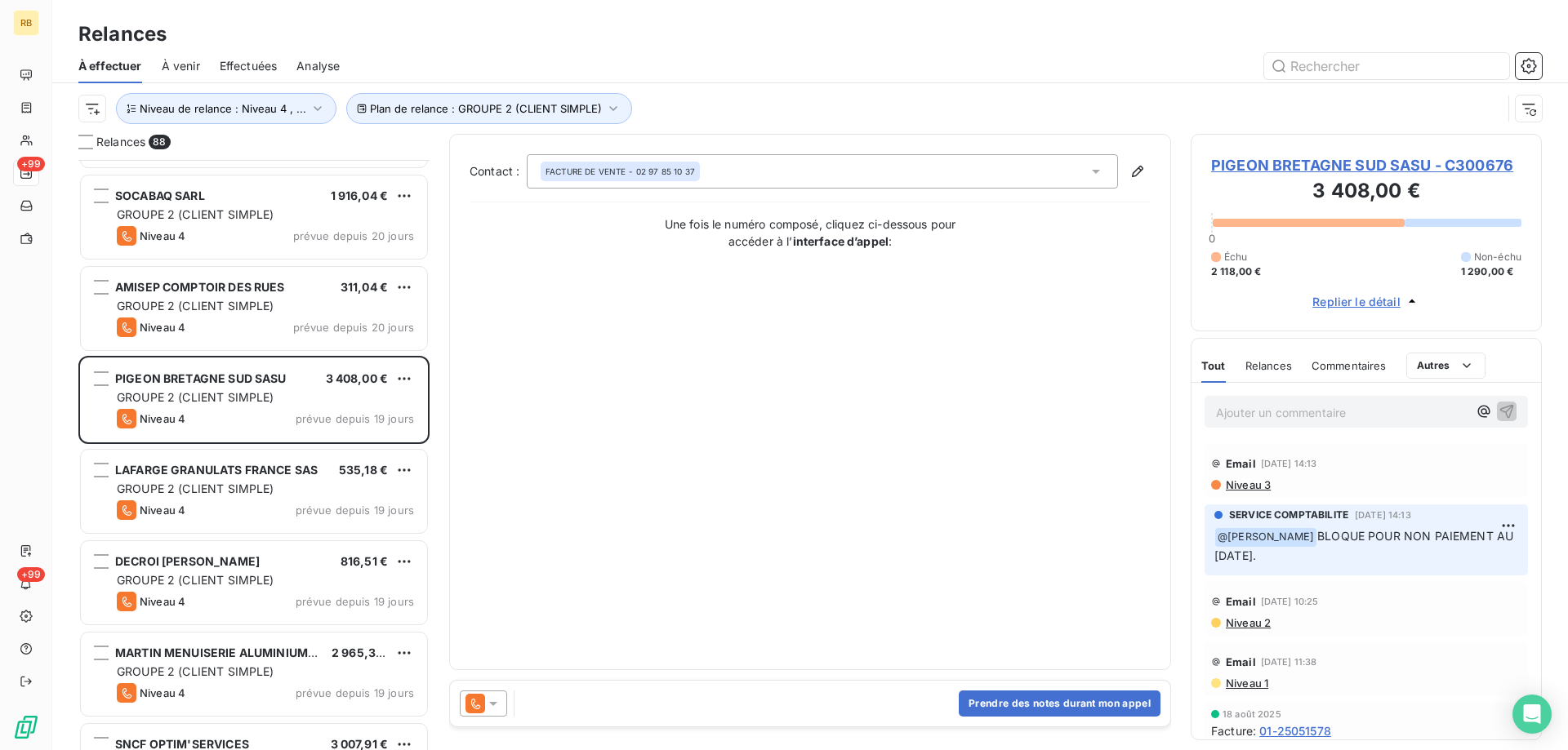
click at [1344, 168] on span "PIGEON BRETAGNE SUD SASU - C300676" at bounding box center [1366, 165] width 311 height 22
